Goal: Use online tool/utility: Utilize a website feature to perform a specific function

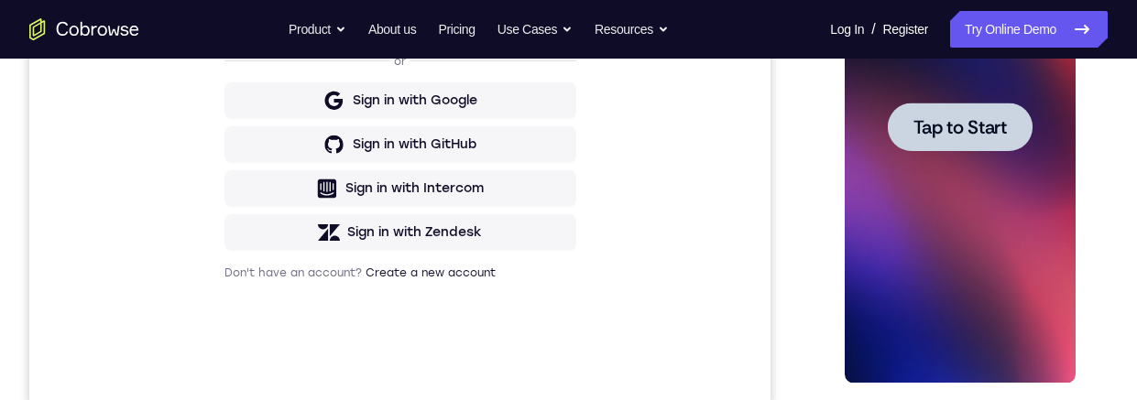
click at [999, 124] on span "Tap to Start" at bounding box center [959, 127] width 93 height 18
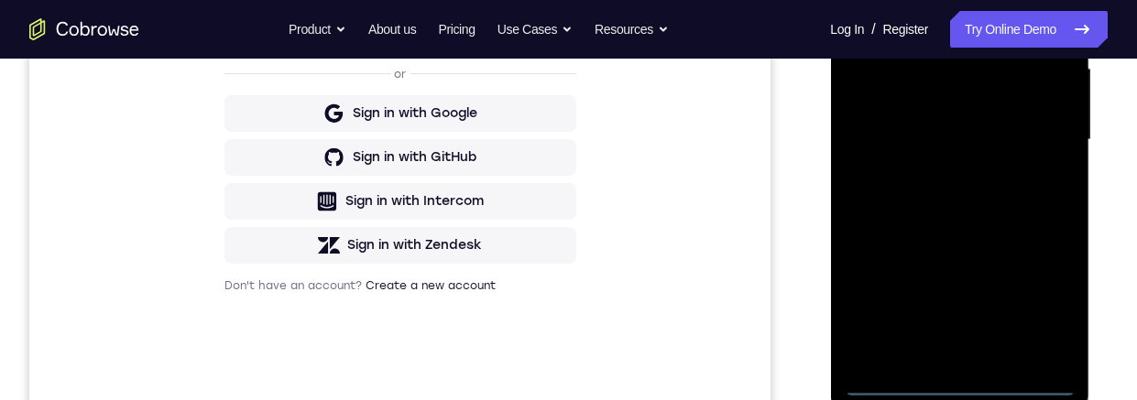
scroll to position [590, 0]
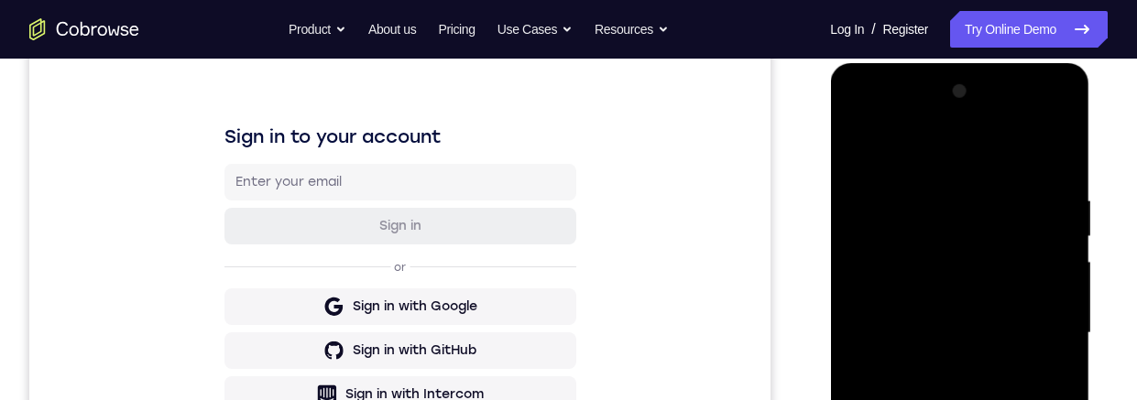
click at [968, 149] on div at bounding box center [959, 333] width 231 height 513
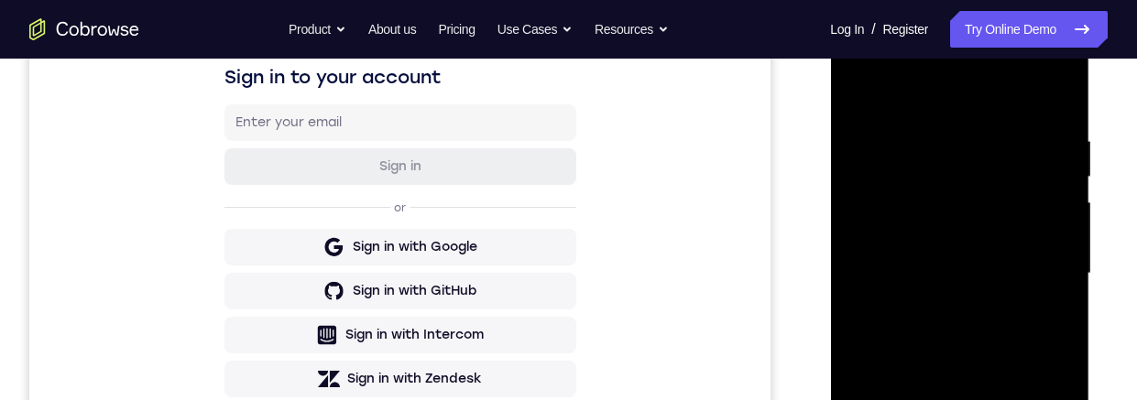
click at [1054, 264] on div at bounding box center [959, 273] width 231 height 513
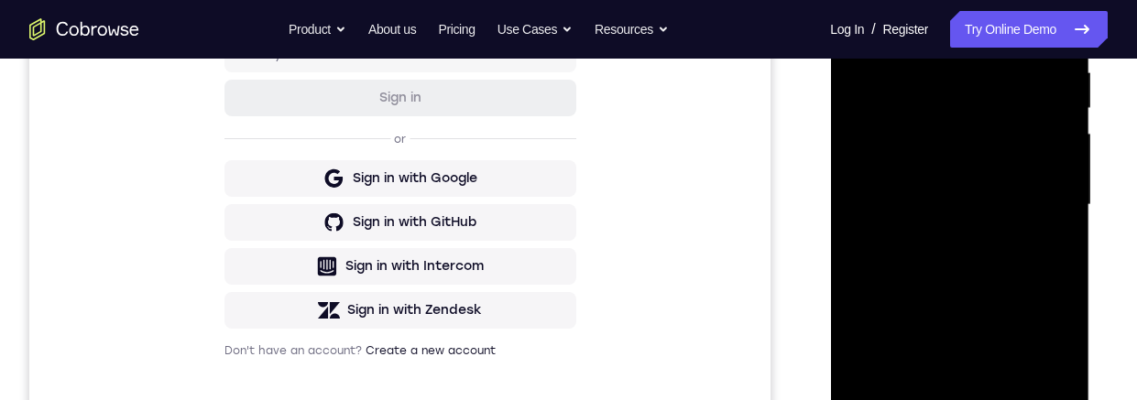
scroll to position [321, 0]
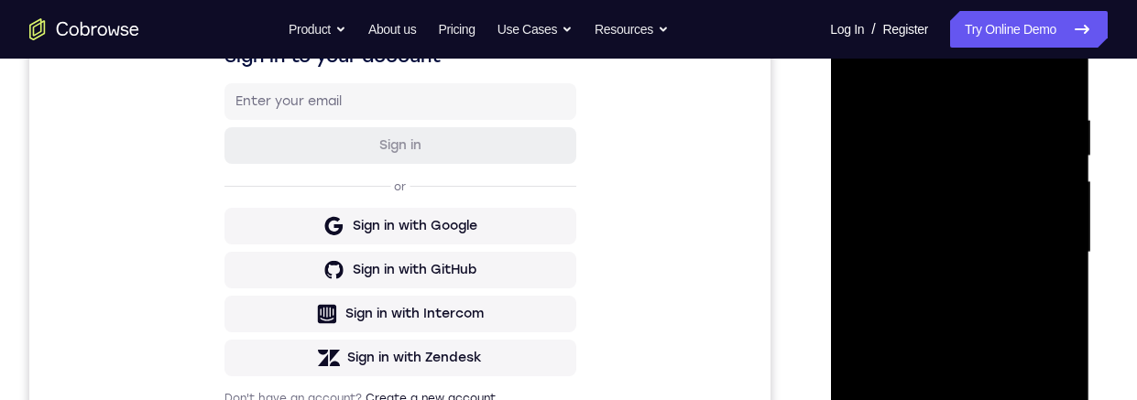
click at [948, 287] on div at bounding box center [959, 252] width 231 height 513
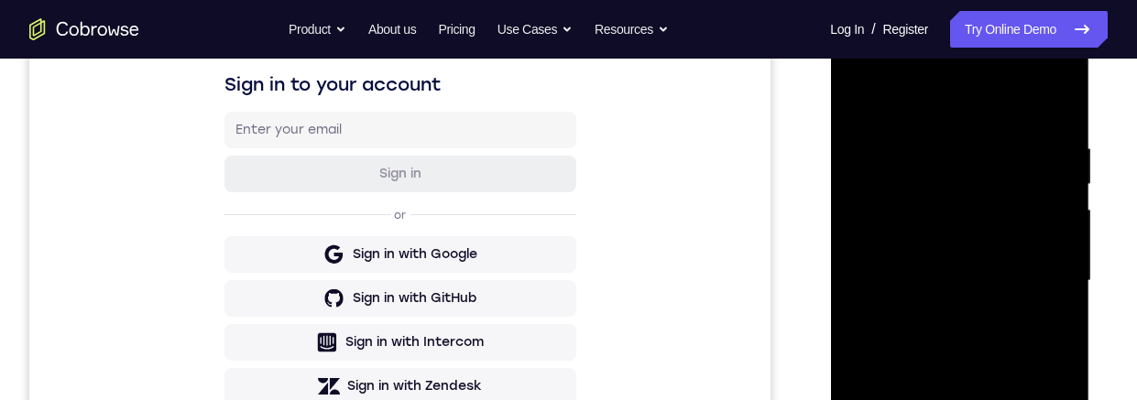
click at [1009, 256] on div at bounding box center [959, 281] width 231 height 513
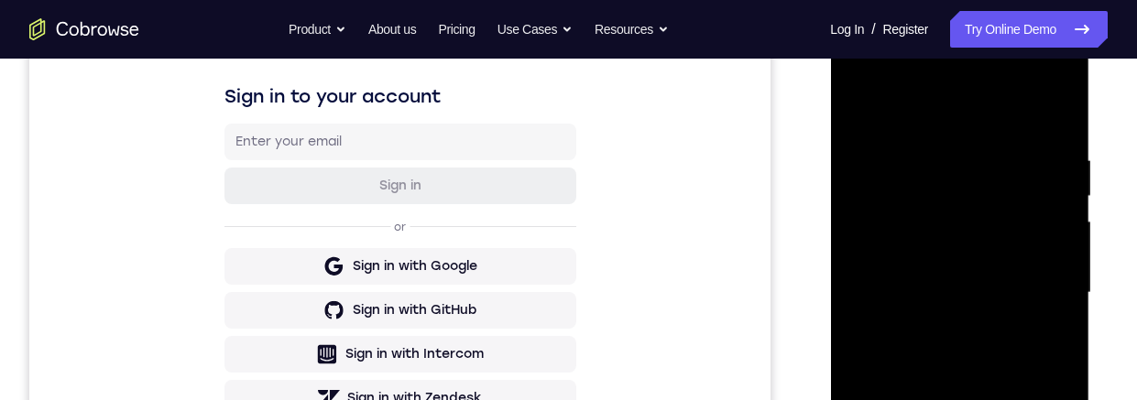
click at [1031, 242] on div at bounding box center [959, 293] width 231 height 513
click at [1009, 282] on div at bounding box center [959, 293] width 231 height 513
click at [1036, 353] on div at bounding box center [959, 293] width 231 height 513
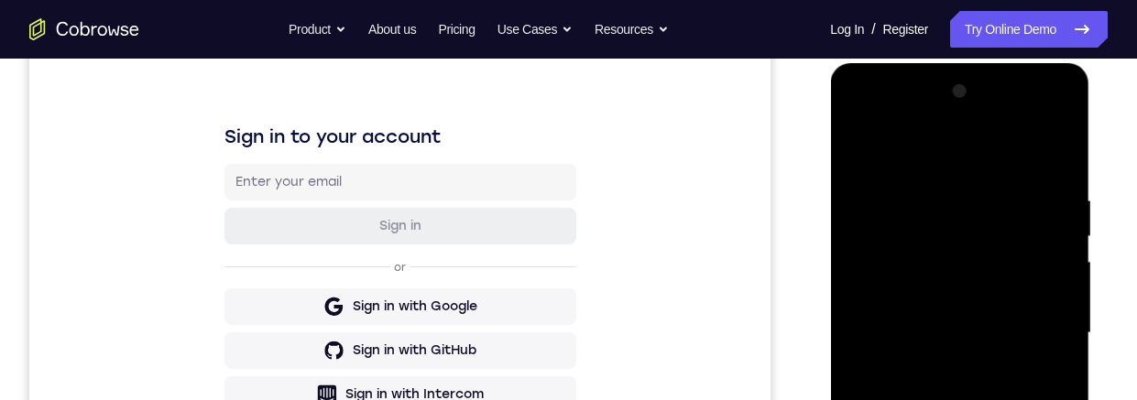
scroll to position [408, 0]
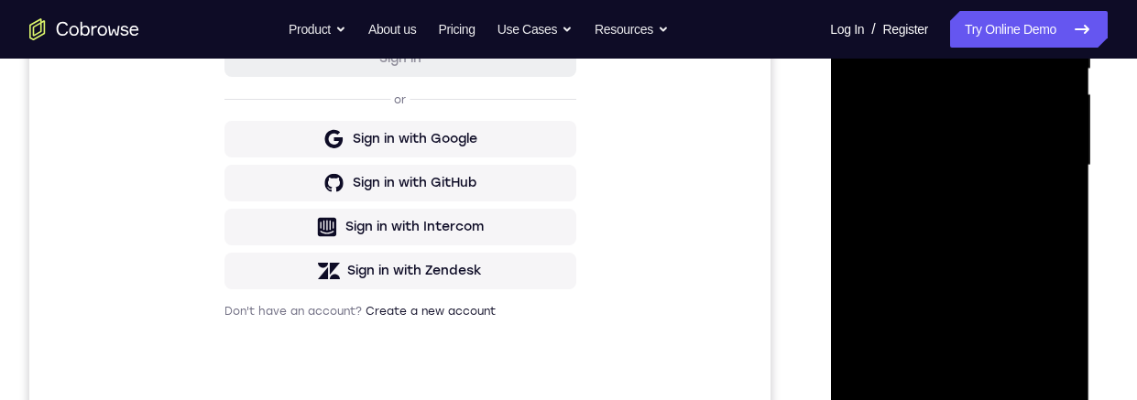
click at [1015, 214] on div at bounding box center [959, 165] width 231 height 513
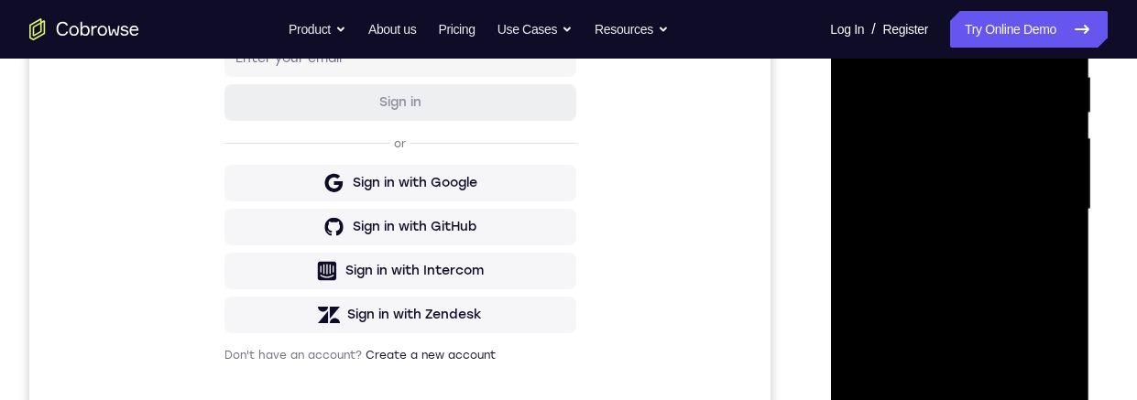
scroll to position [432, 0]
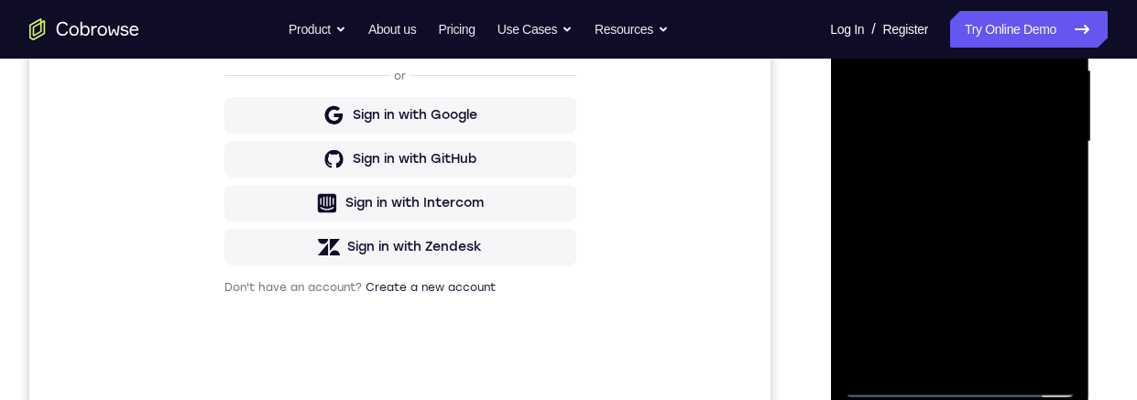
click at [1037, 221] on div at bounding box center [959, 141] width 231 height 513
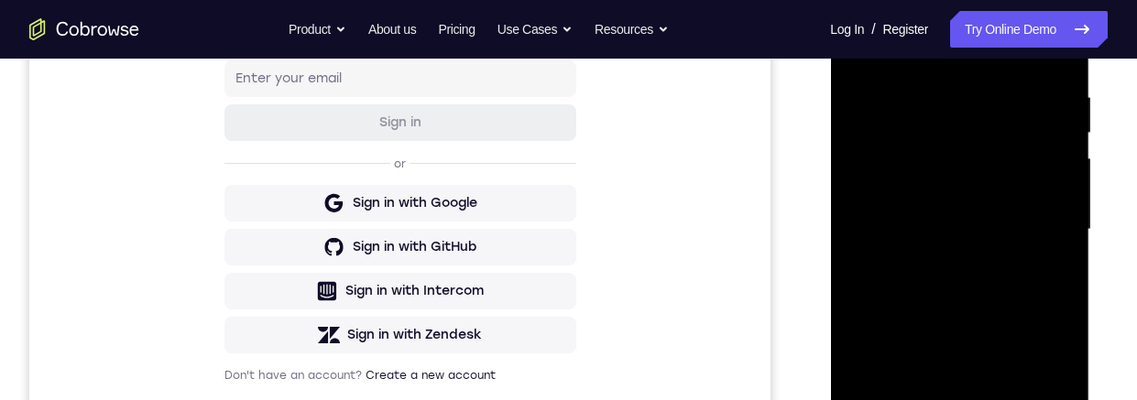
scroll to position [308, 0]
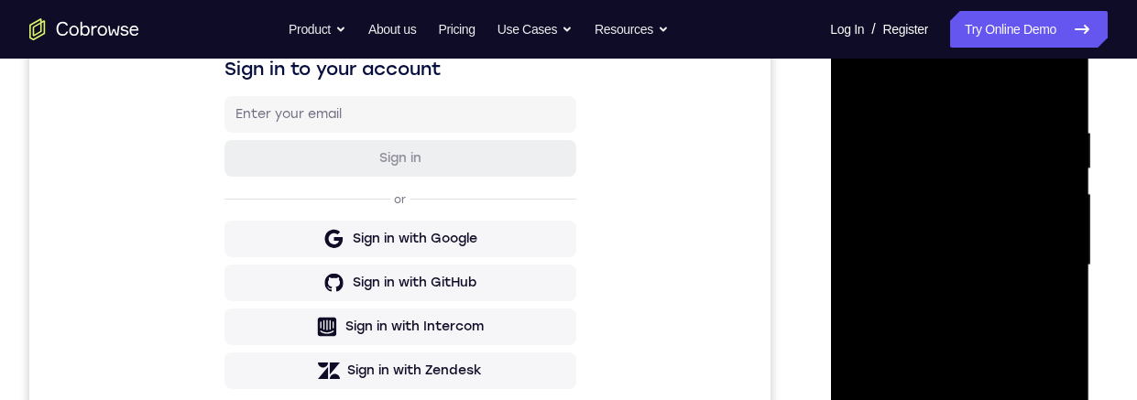
click at [996, 113] on div at bounding box center [959, 265] width 231 height 513
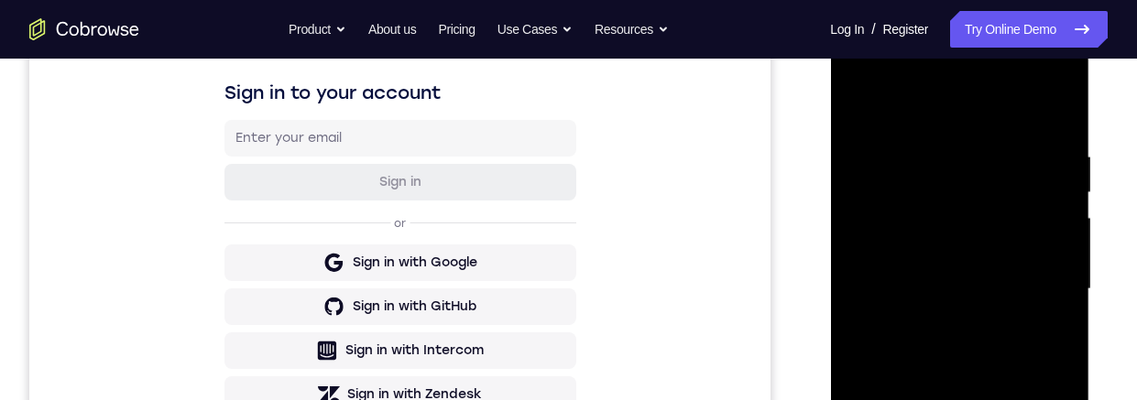
scroll to position [291, 0]
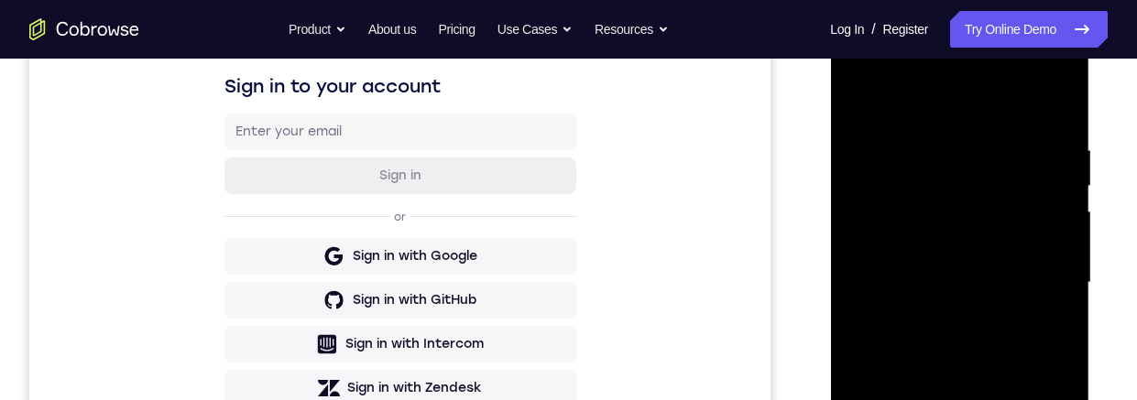
click at [1047, 238] on div at bounding box center [959, 283] width 231 height 513
click at [1054, 236] on div at bounding box center [959, 283] width 231 height 513
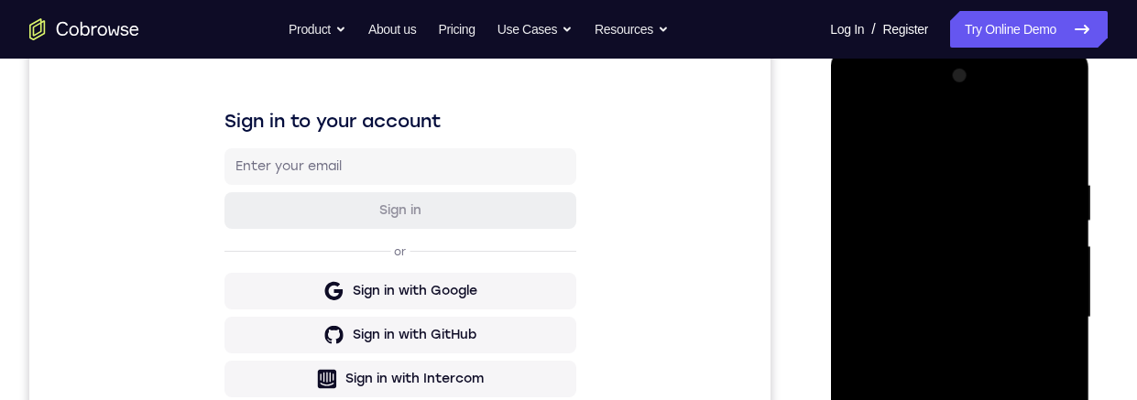
scroll to position [275, 0]
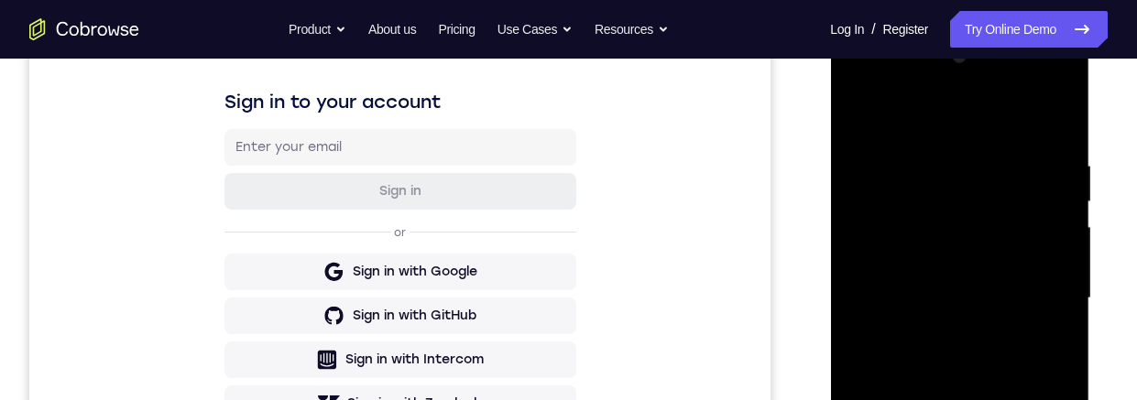
click at [1043, 113] on div at bounding box center [959, 298] width 231 height 513
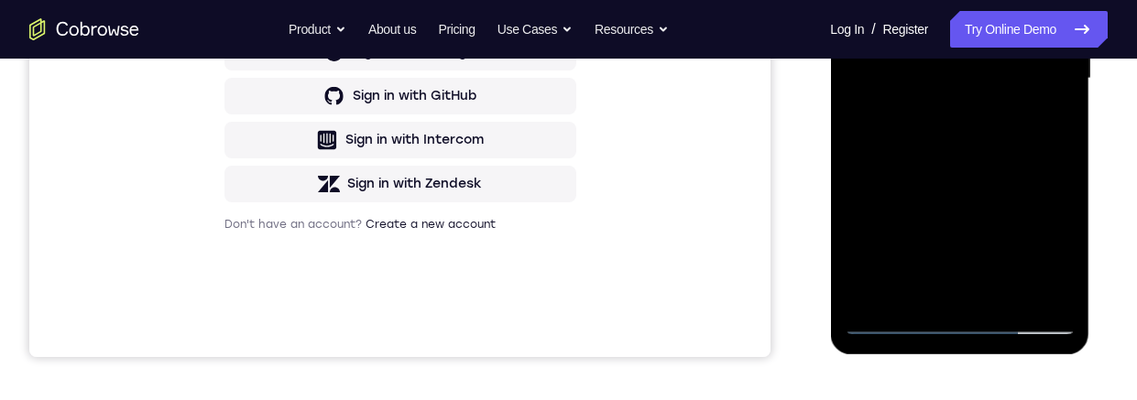
scroll to position [531, 0]
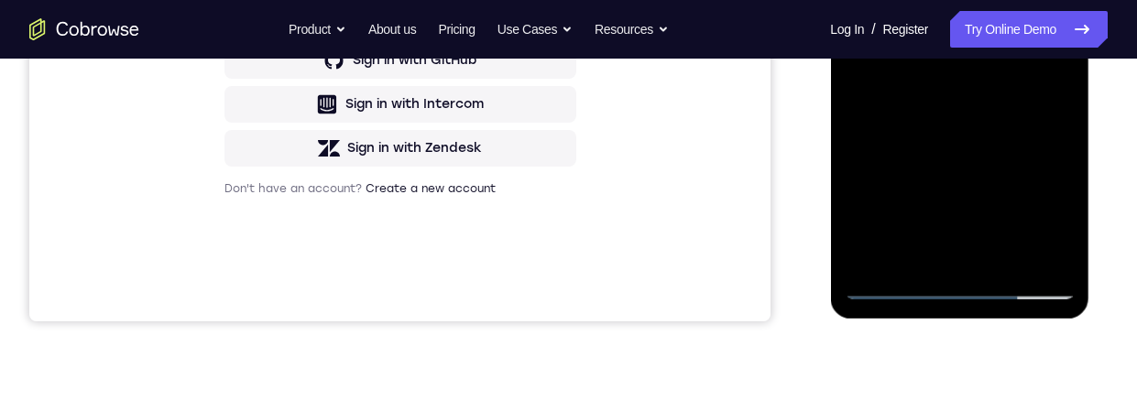
click at [1071, 242] on div at bounding box center [959, 42] width 231 height 513
click at [1010, 259] on div at bounding box center [959, 42] width 231 height 513
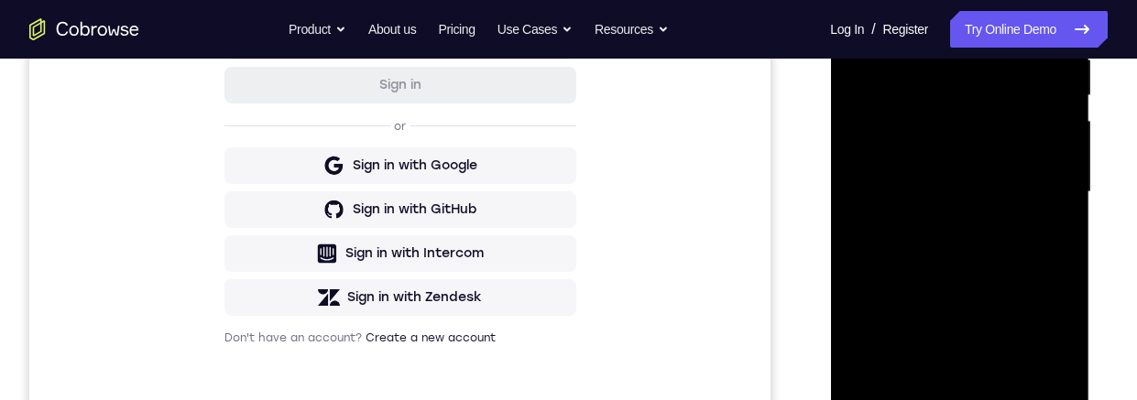
scroll to position [387, 0]
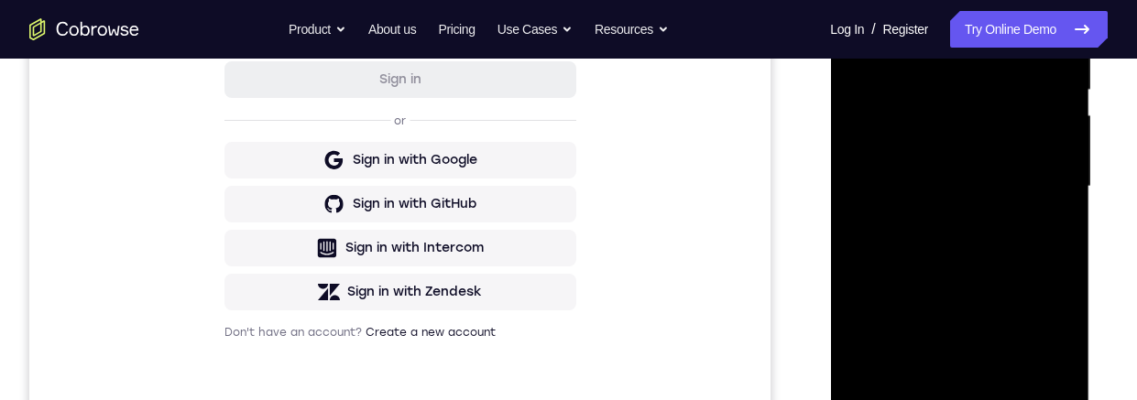
click at [1023, 286] on div at bounding box center [959, 186] width 231 height 513
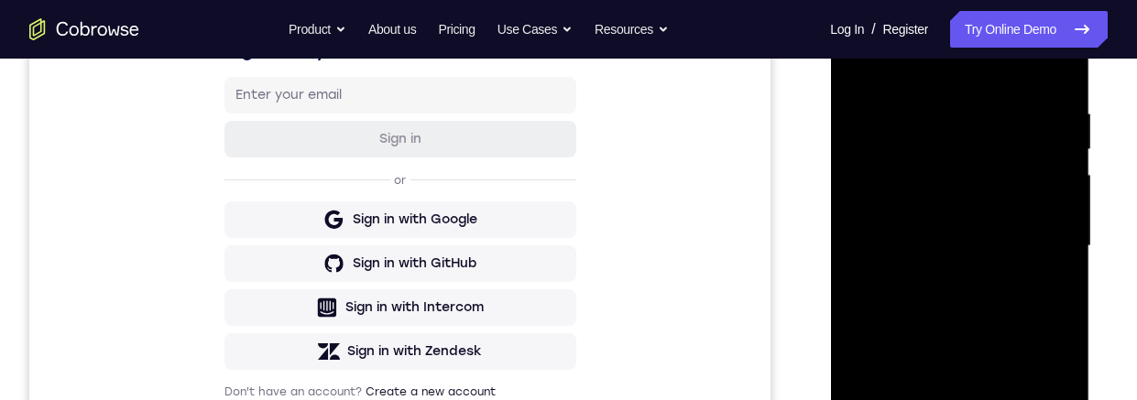
click at [866, 51] on div at bounding box center [959, 246] width 231 height 513
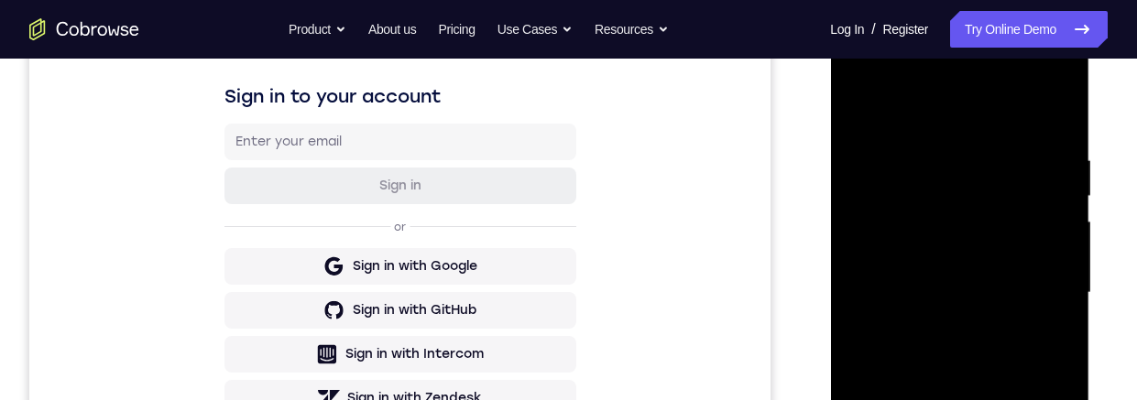
scroll to position [292, 0]
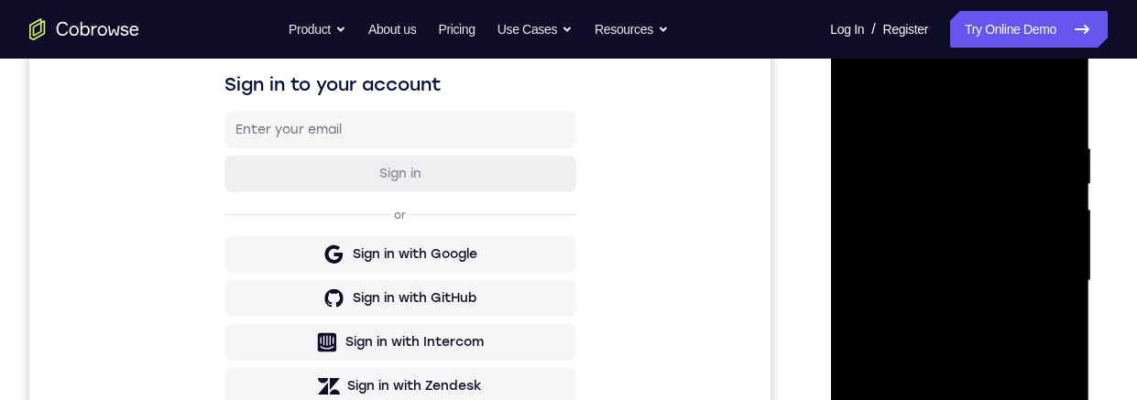
click at [923, 134] on div at bounding box center [959, 281] width 231 height 513
click at [1065, 201] on div at bounding box center [959, 281] width 231 height 513
click at [1057, 189] on div at bounding box center [959, 281] width 231 height 513
click at [1056, 222] on div at bounding box center [959, 281] width 231 height 513
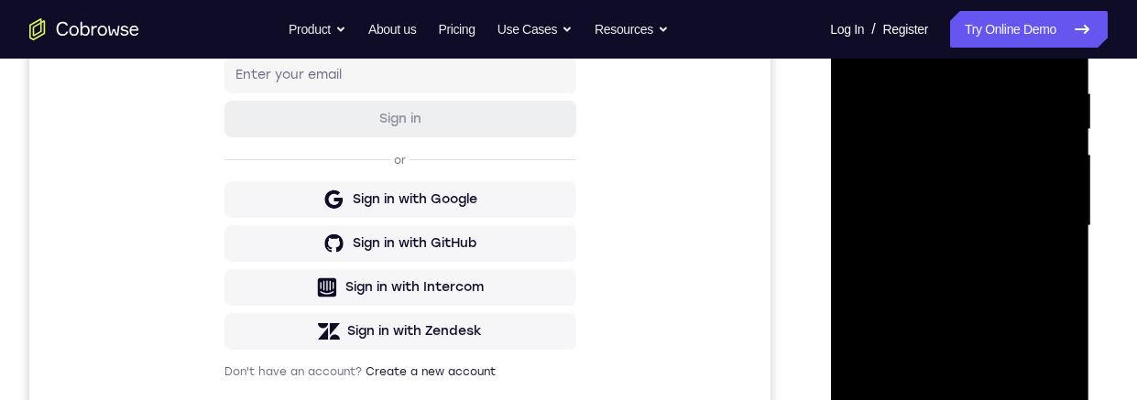
scroll to position [296, 0]
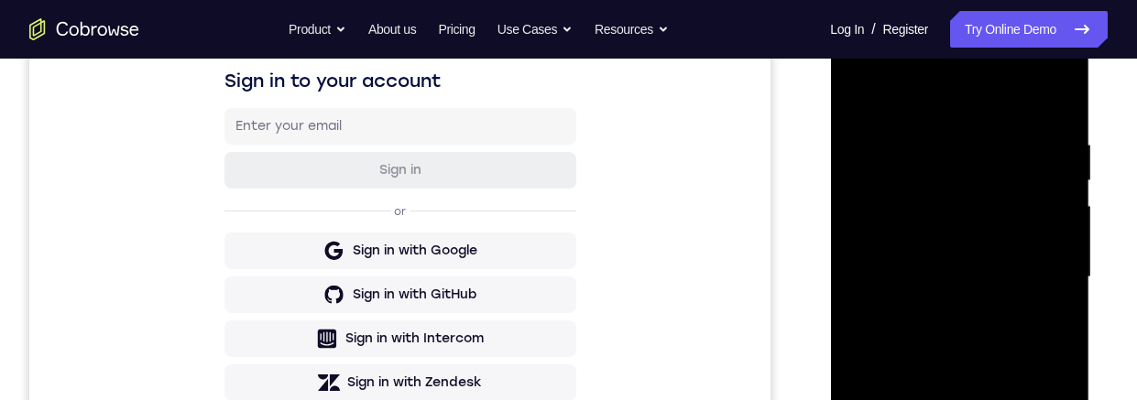
click at [1050, 218] on div at bounding box center [959, 277] width 231 height 513
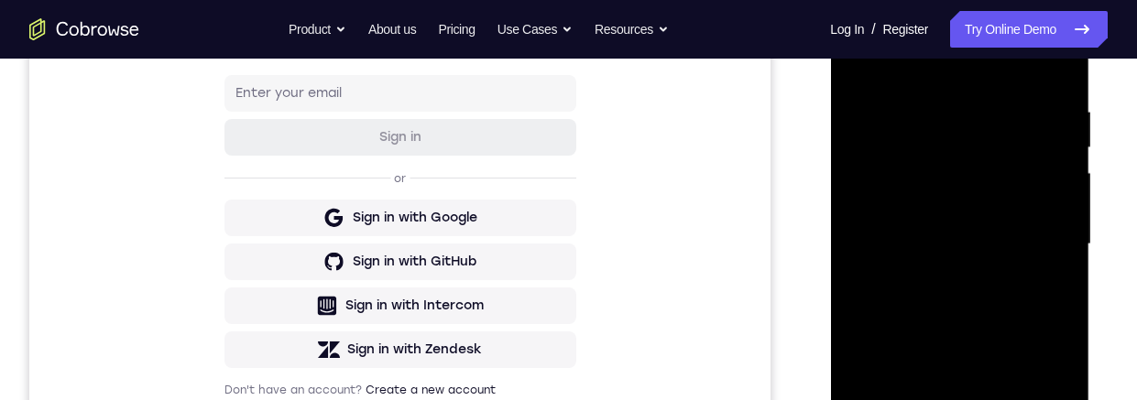
scroll to position [312, 0]
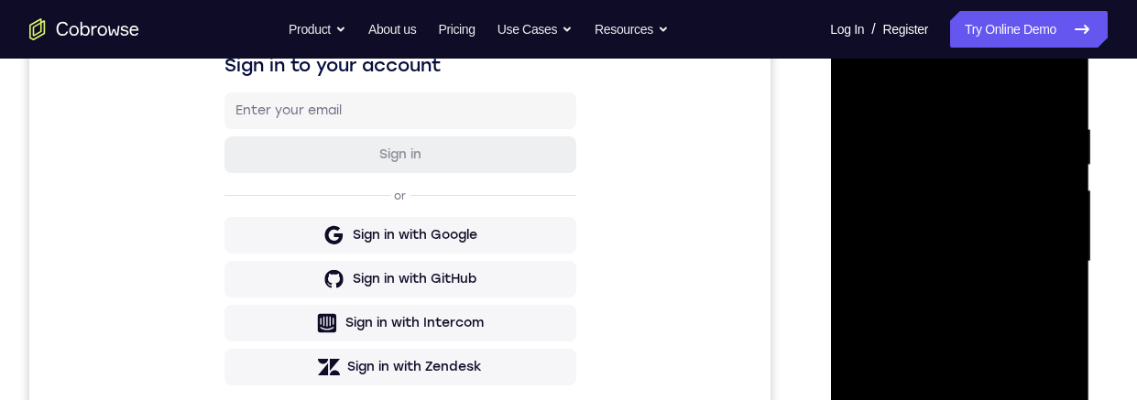
click at [1061, 221] on div at bounding box center [959, 261] width 231 height 513
click at [1059, 91] on div at bounding box center [959, 262] width 231 height 513
